Goal: Task Accomplishment & Management: Use online tool/utility

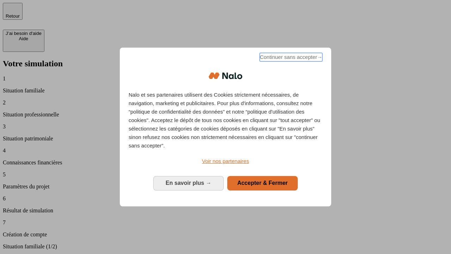
click at [290, 58] on span "Continuer sans accepter →" at bounding box center [291, 57] width 63 height 8
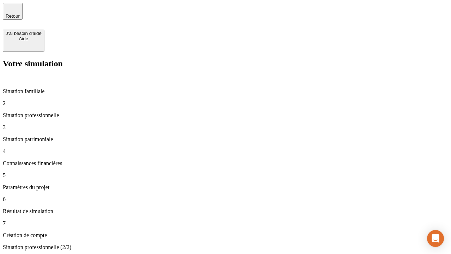
type input "30 000"
type input "40 000"
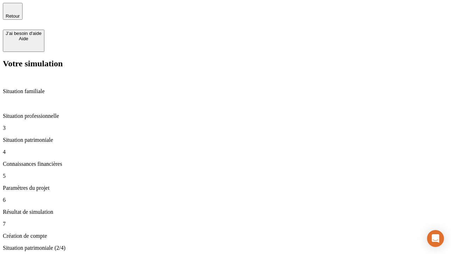
type input "1 100"
type input "20"
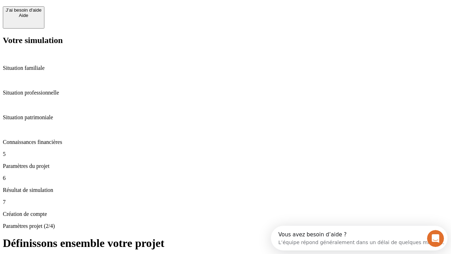
scroll to position [13, 0]
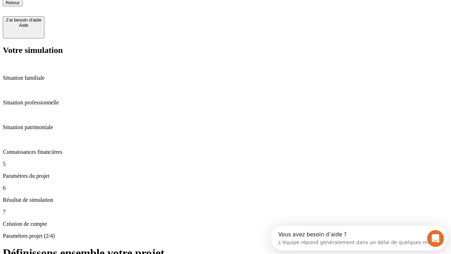
type input "40"
type input "62"
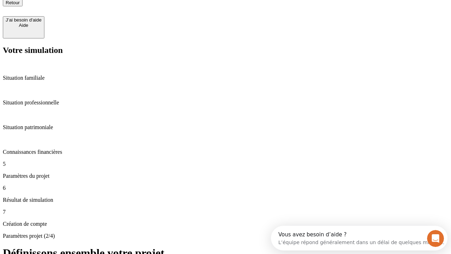
type input "50 000"
type input "640"
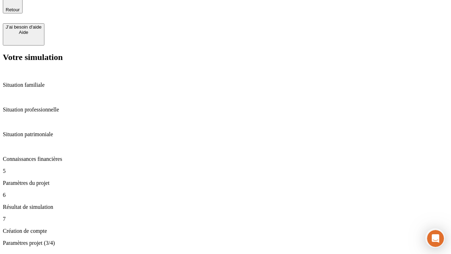
scroll to position [13, 0]
